Goal: Navigation & Orientation: Find specific page/section

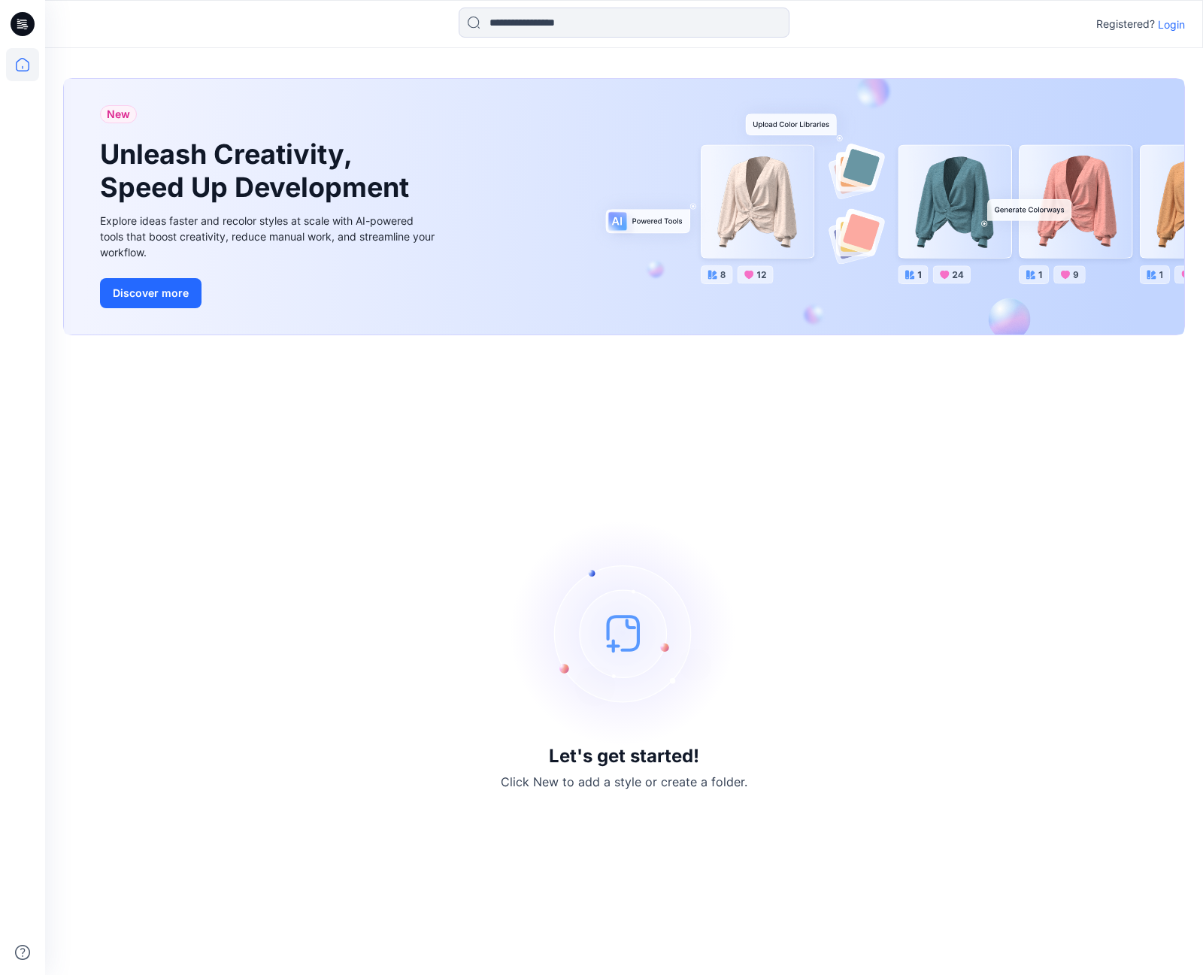
click at [1173, 29] on p "Login" at bounding box center [1171, 25] width 27 height 16
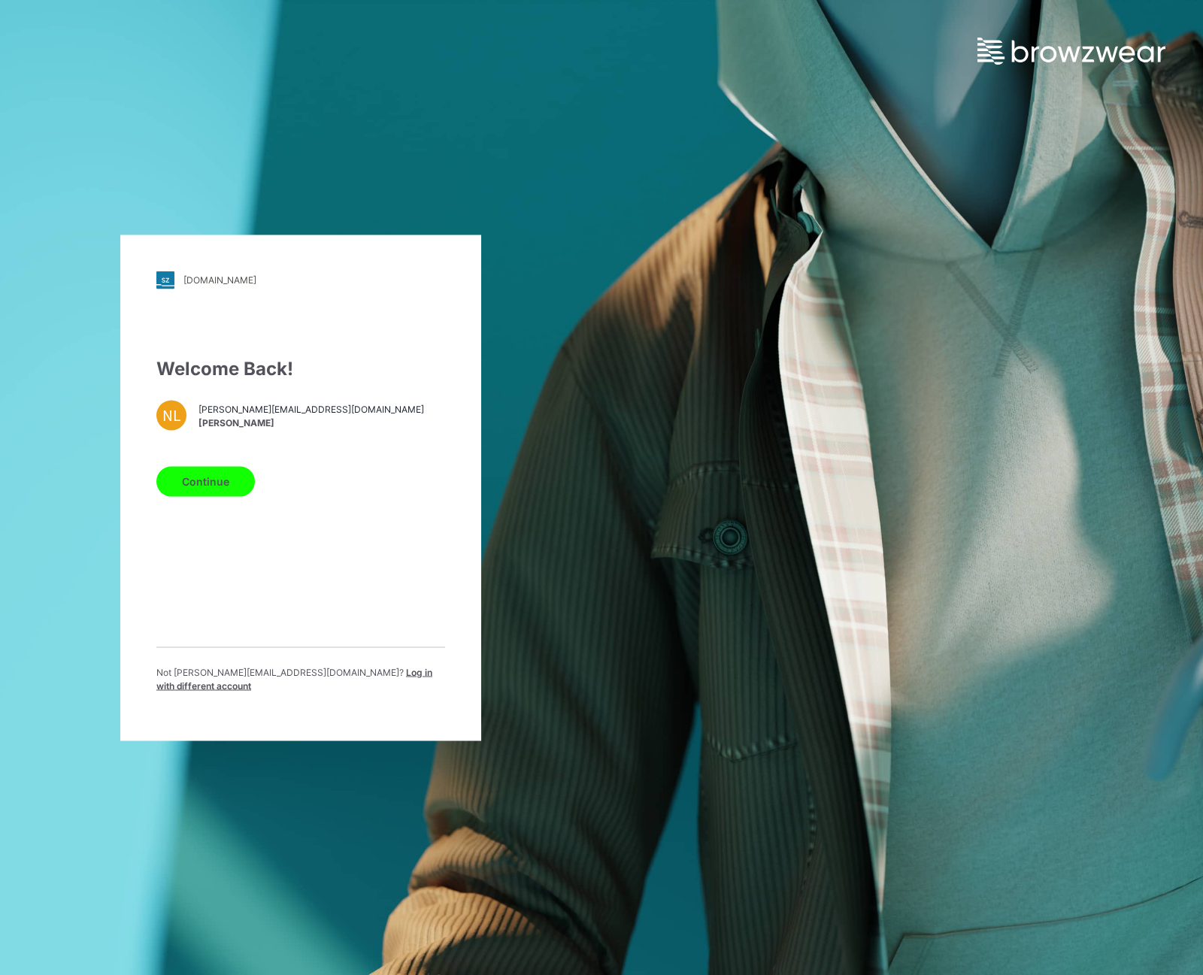
click at [229, 490] on button "Continue" at bounding box center [205, 481] width 98 height 30
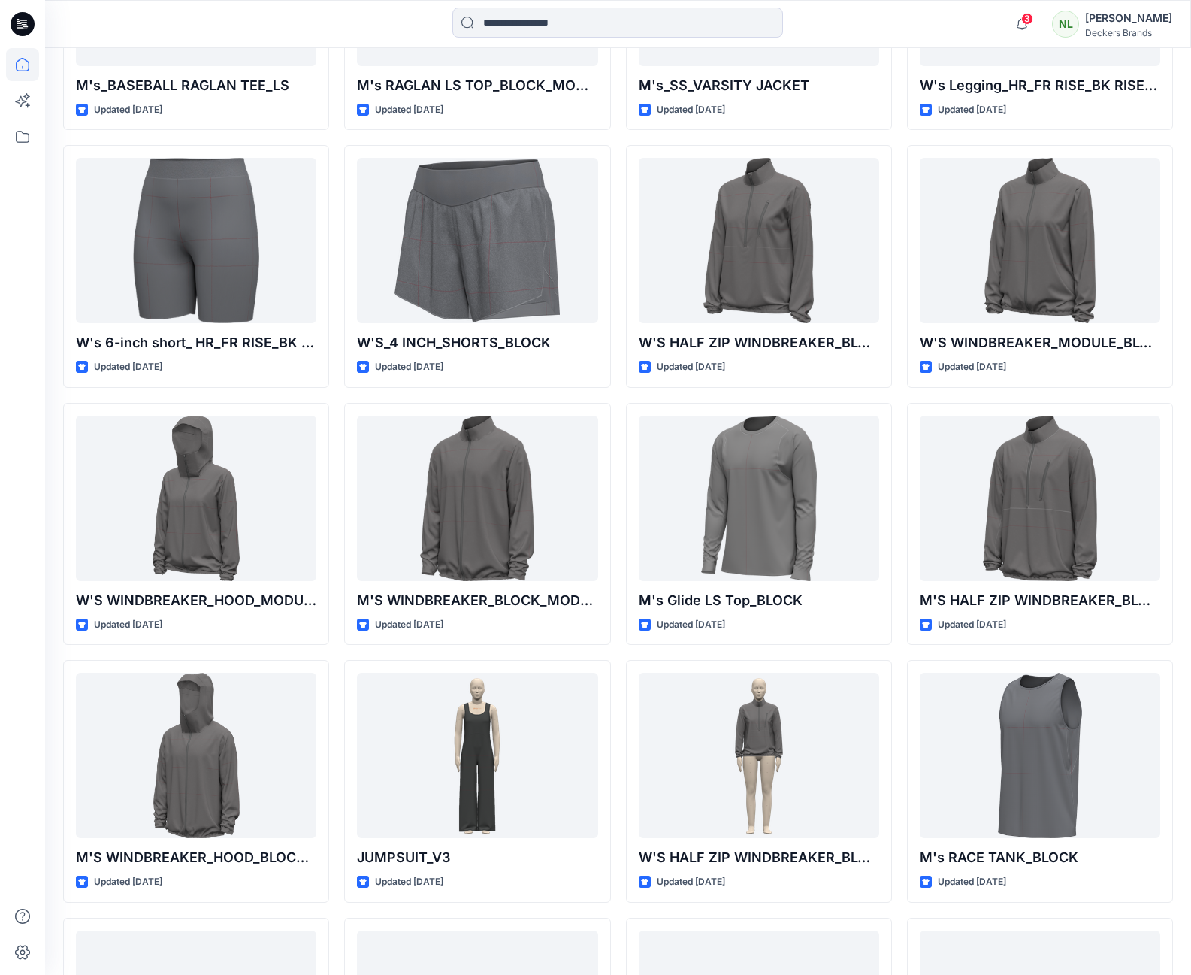
scroll to position [4214, 0]
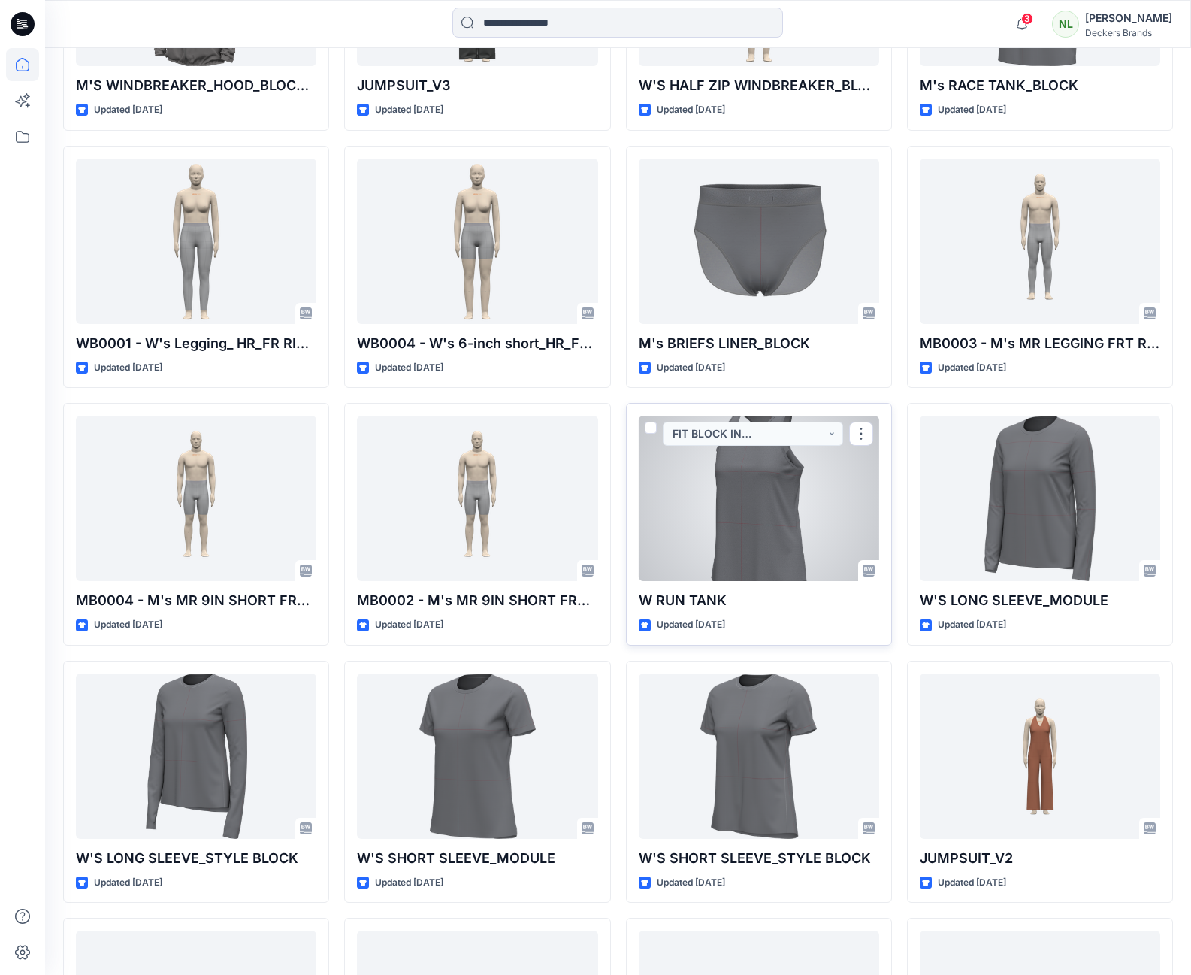
click at [763, 508] on div at bounding box center [759, 498] width 241 height 165
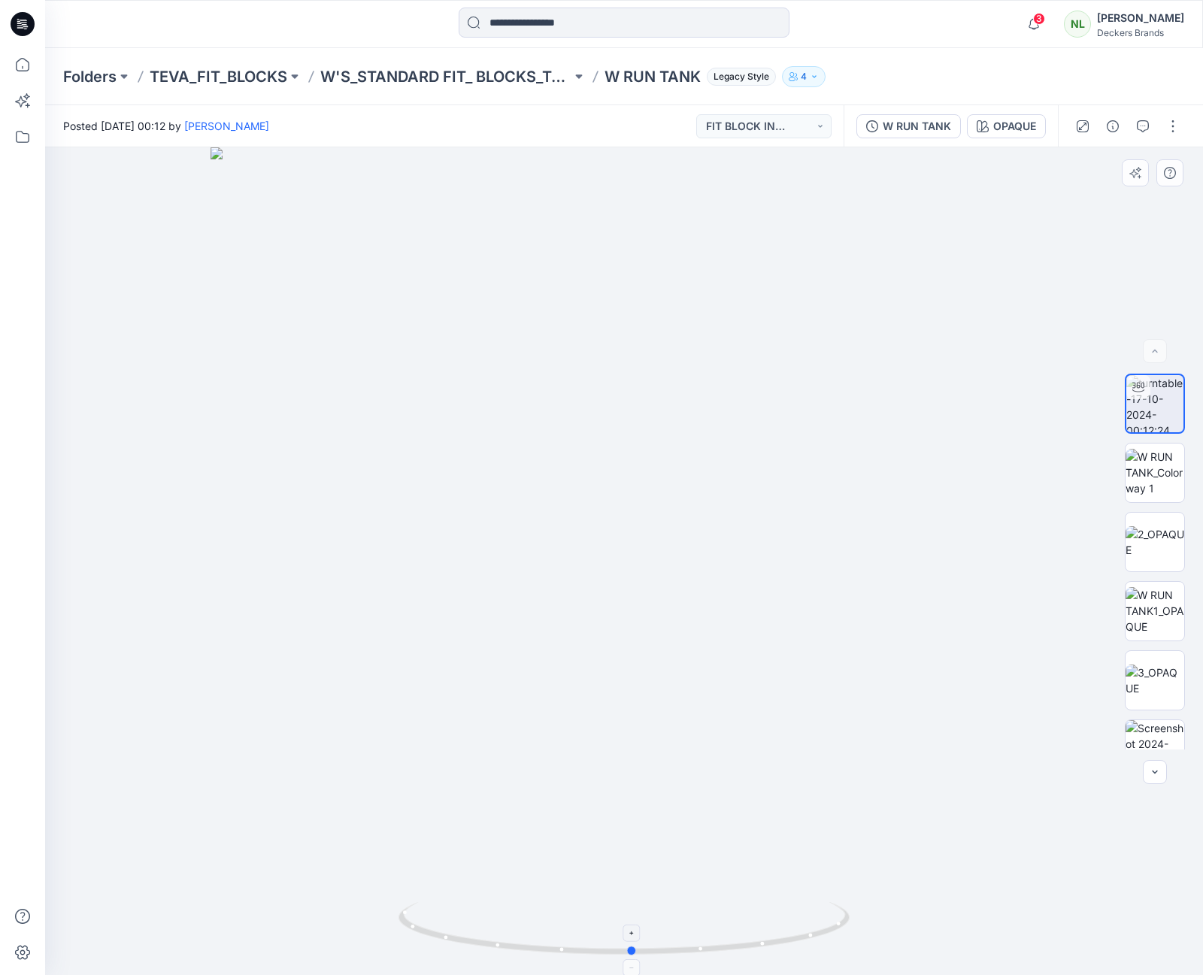
drag, startPoint x: 759, startPoint y: 952, endPoint x: 774, endPoint y: 948, distance: 15.5
click at [774, 948] on icon at bounding box center [625, 930] width 455 height 56
drag, startPoint x: 714, startPoint y: 955, endPoint x: 516, endPoint y: 952, distance: 198.5
click at [516, 952] on icon at bounding box center [625, 930] width 455 height 56
drag, startPoint x: 819, startPoint y: 942, endPoint x: 682, endPoint y: 940, distance: 136.1
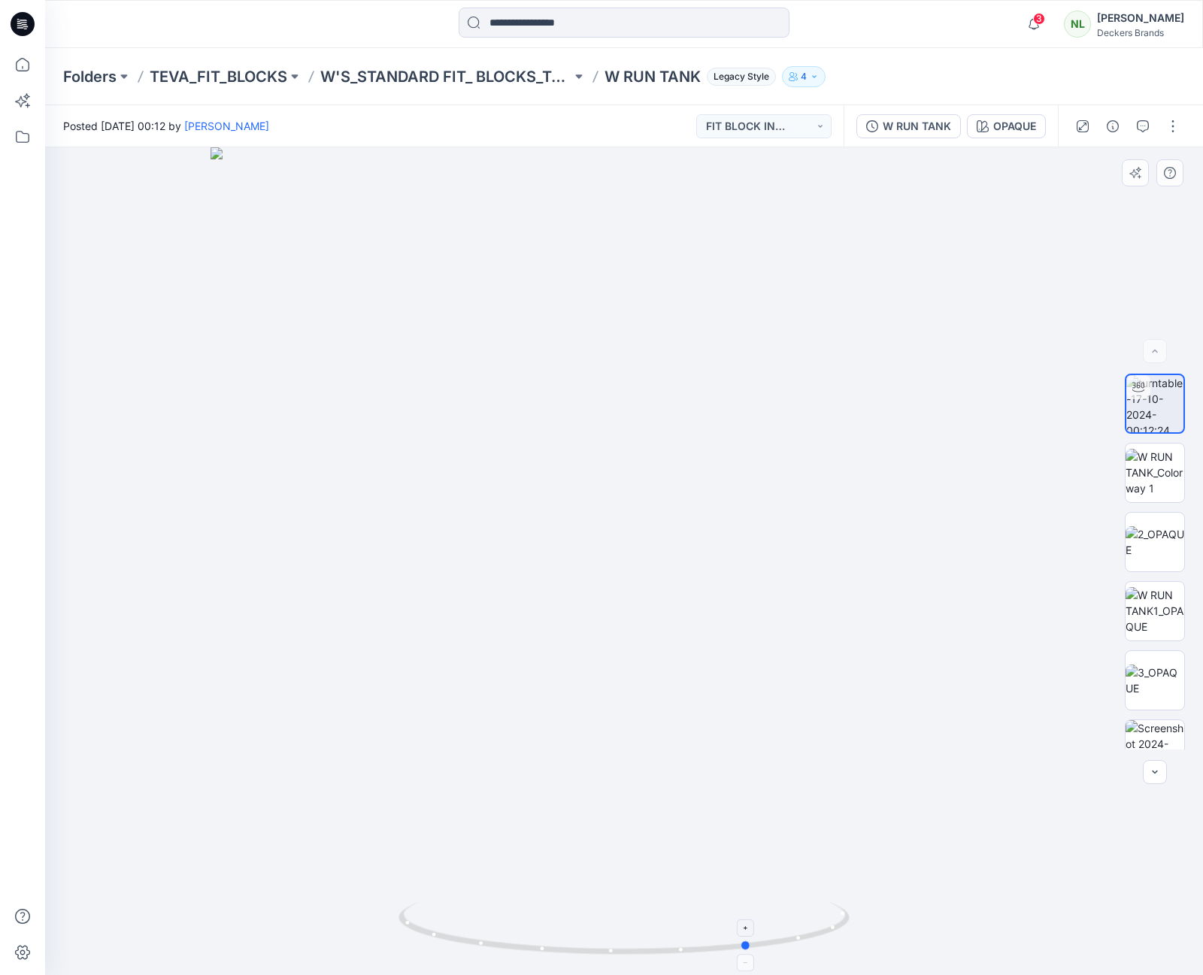
click at [679, 946] on icon at bounding box center [625, 930] width 455 height 56
click at [1147, 486] on img at bounding box center [1154, 472] width 59 height 47
click at [1155, 537] on img at bounding box center [1154, 542] width 59 height 32
click at [20, 68] on icon at bounding box center [22, 64] width 33 height 33
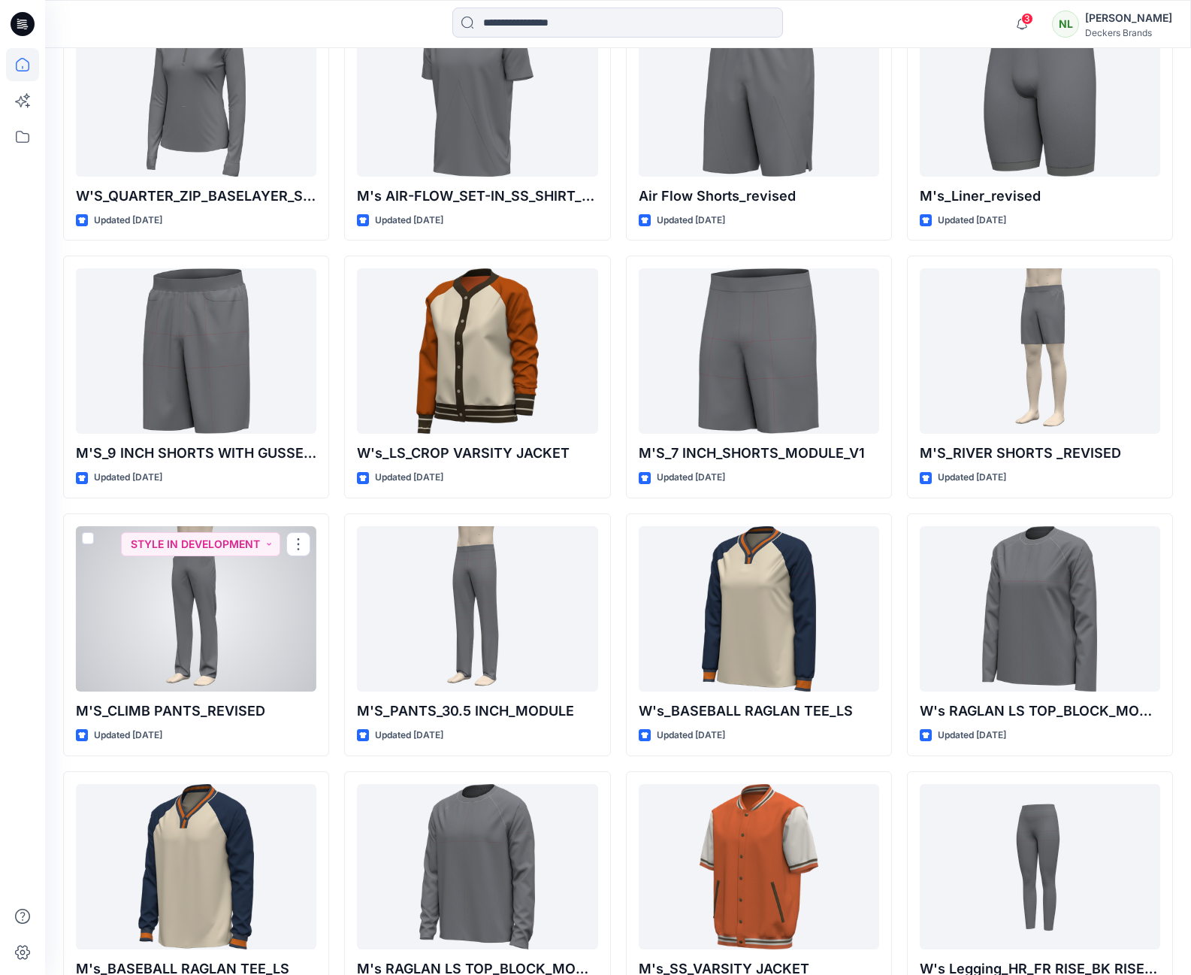
scroll to position [3412, 0]
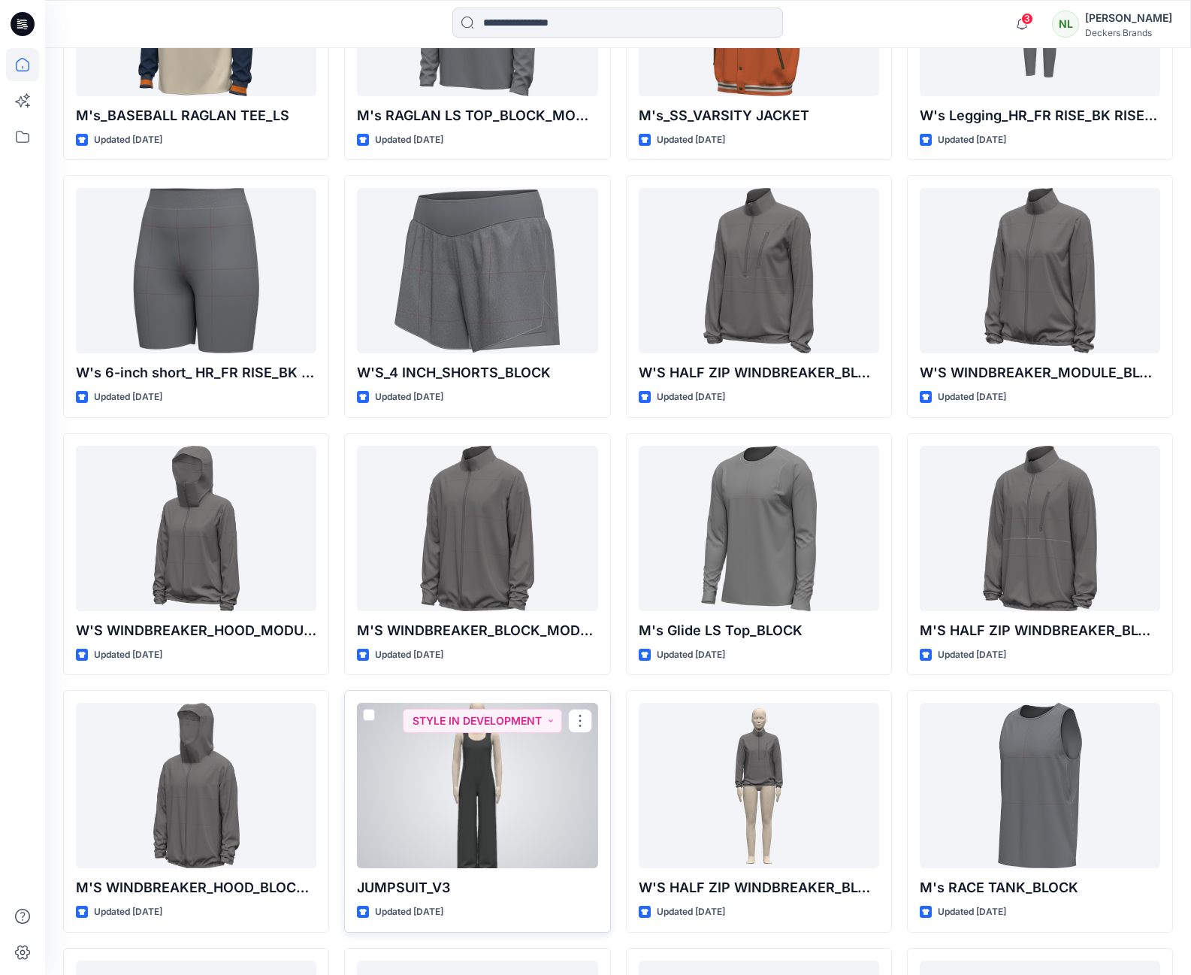
click at [465, 767] on div at bounding box center [477, 785] width 241 height 165
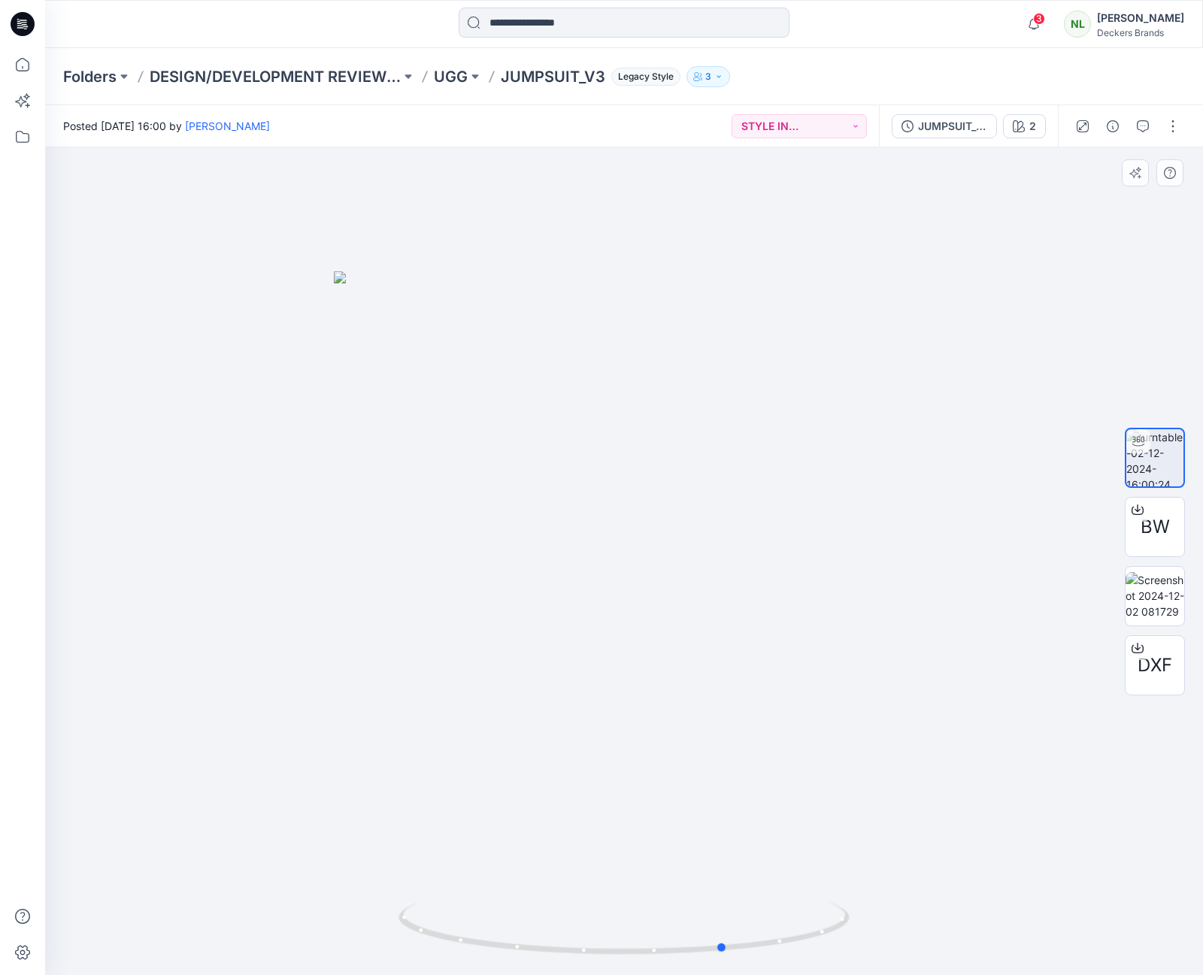
drag, startPoint x: 822, startPoint y: 938, endPoint x: 924, endPoint y: 952, distance: 102.4
click at [924, 952] on div at bounding box center [624, 561] width 1158 height 828
click at [1136, 510] on icon at bounding box center [1137, 508] width 6 height 8
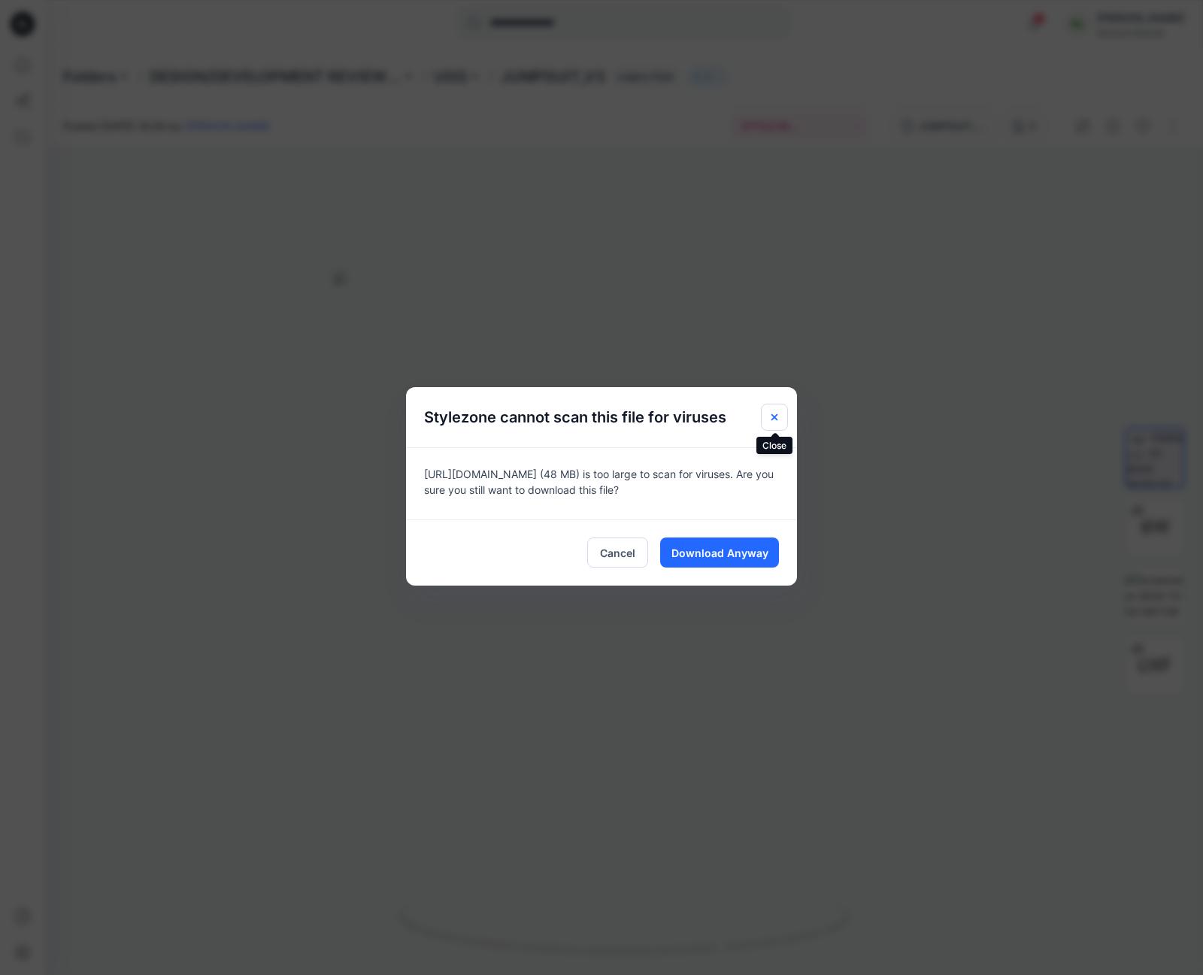
click at [774, 422] on icon "Close" at bounding box center [774, 417] width 12 height 12
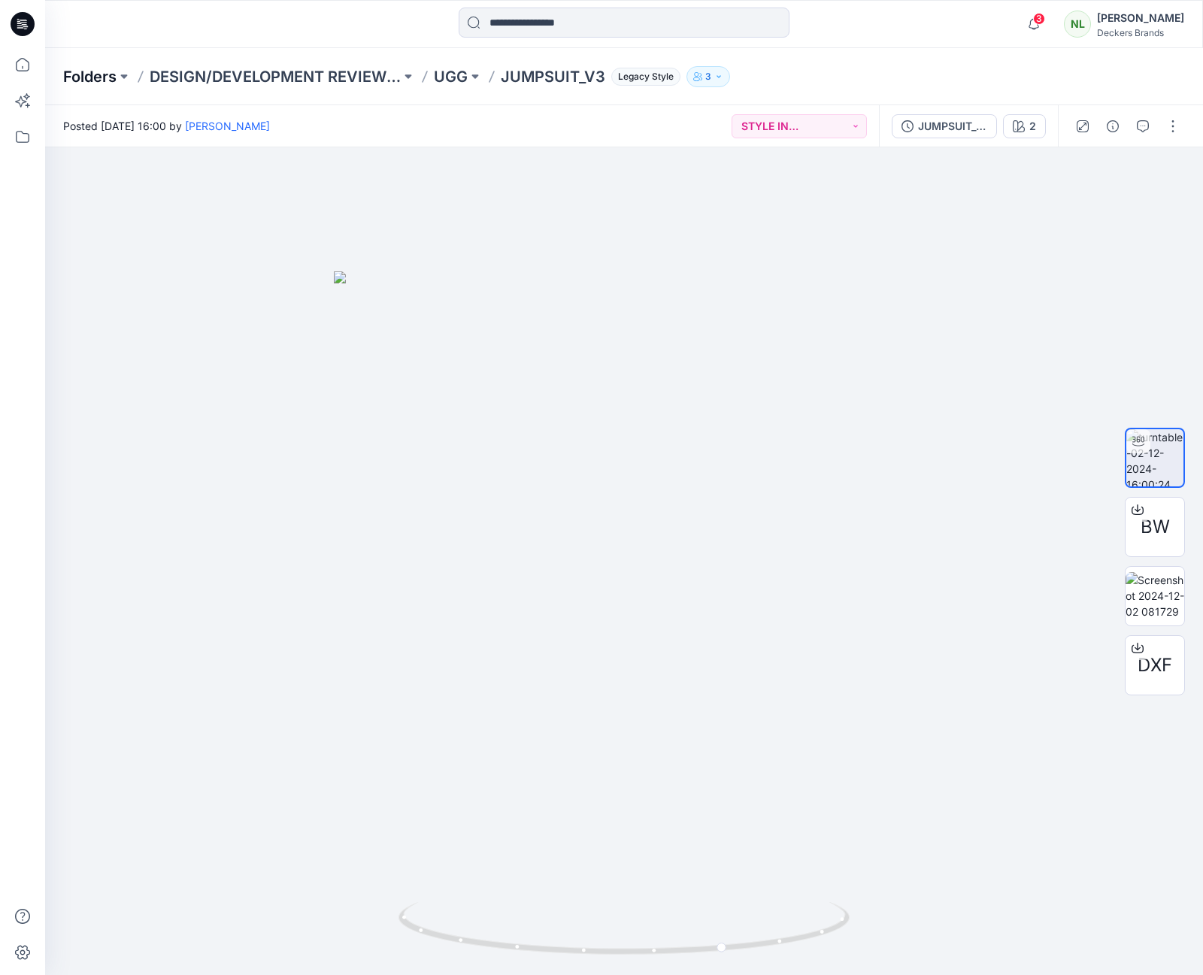
click at [99, 76] on p "Folders" at bounding box center [89, 76] width 53 height 21
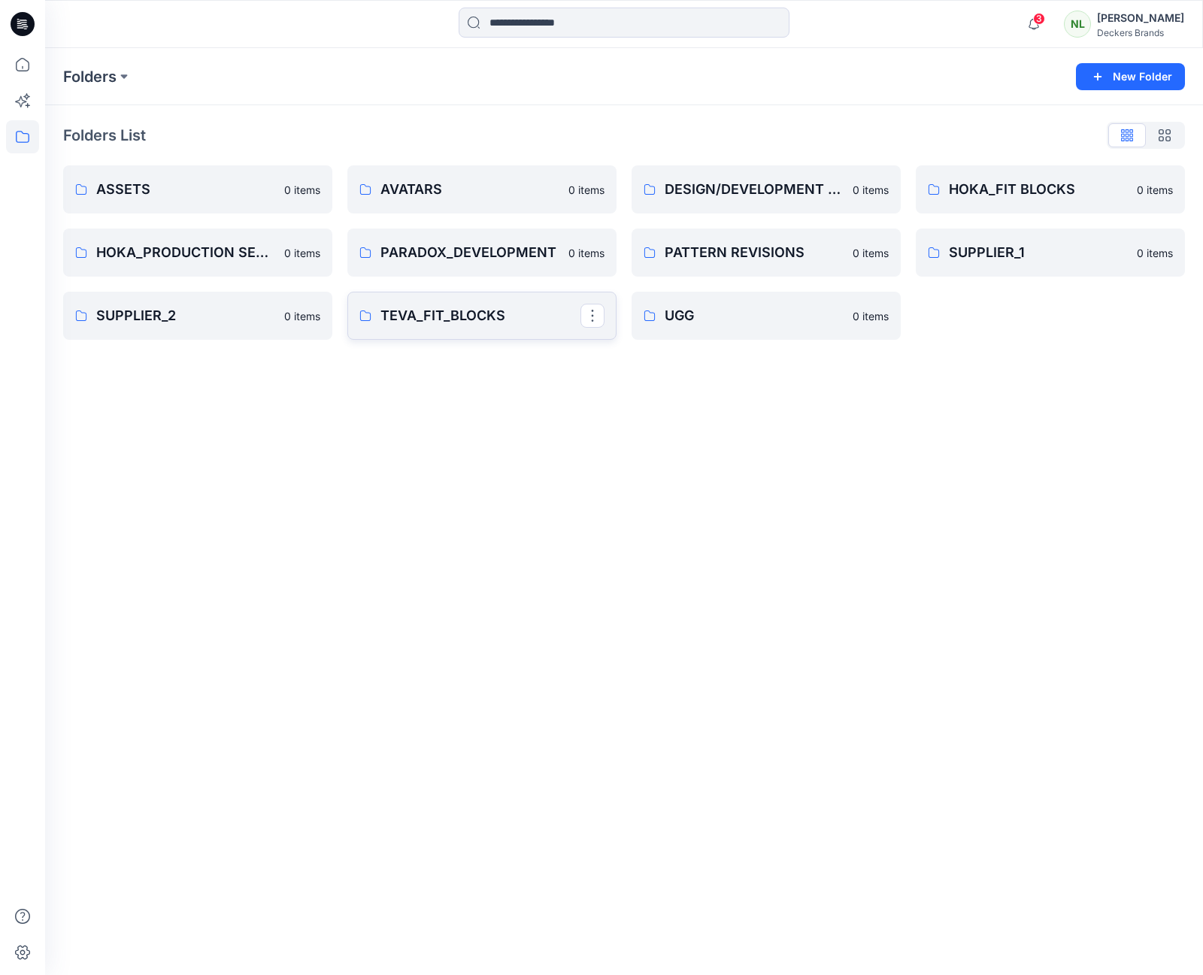
click at [472, 316] on p "TEVA_FIT_BLOCKS" at bounding box center [480, 315] width 200 height 21
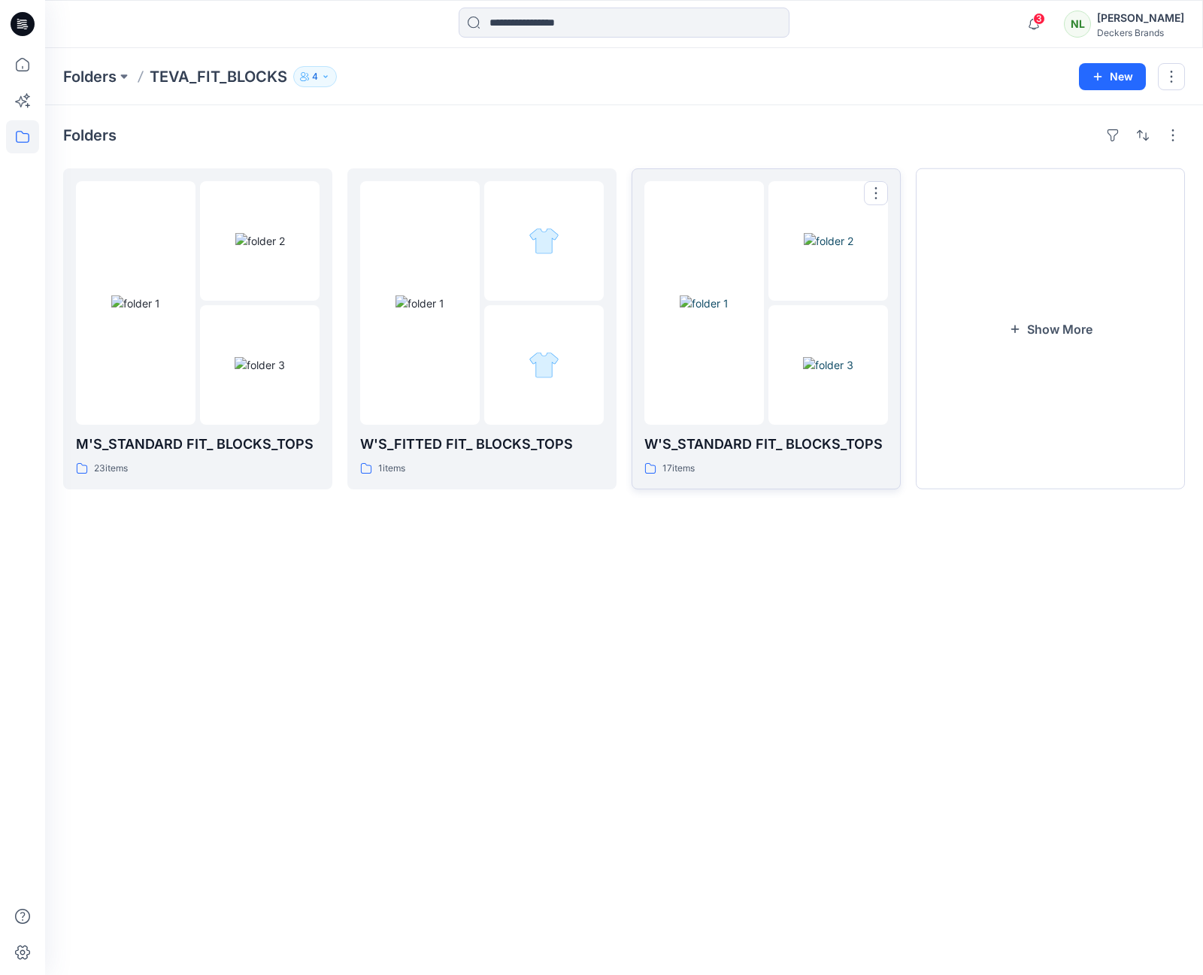
click at [685, 311] on img at bounding box center [703, 303] width 49 height 16
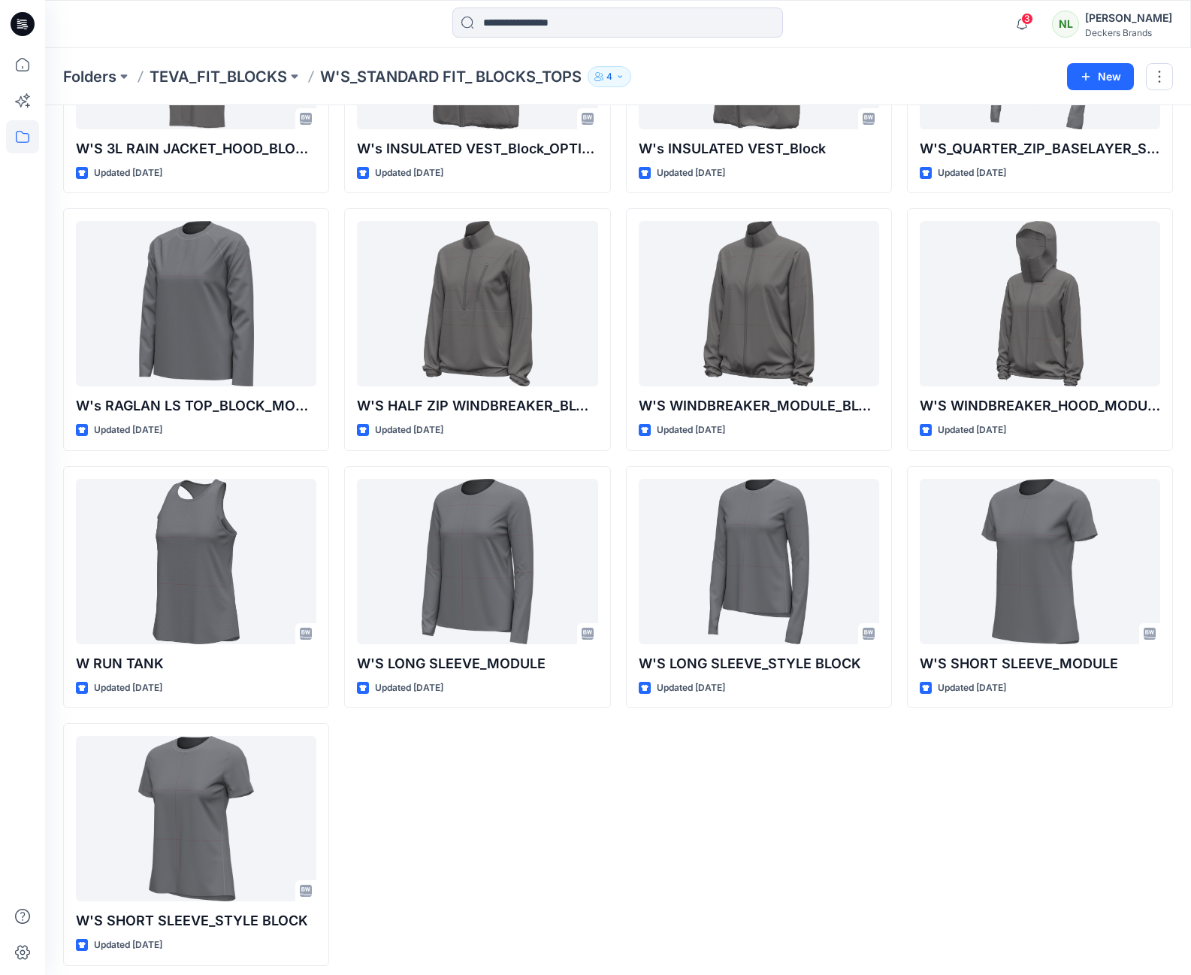
scroll to position [484, 0]
